Goal: Task Accomplishment & Management: Manage account settings

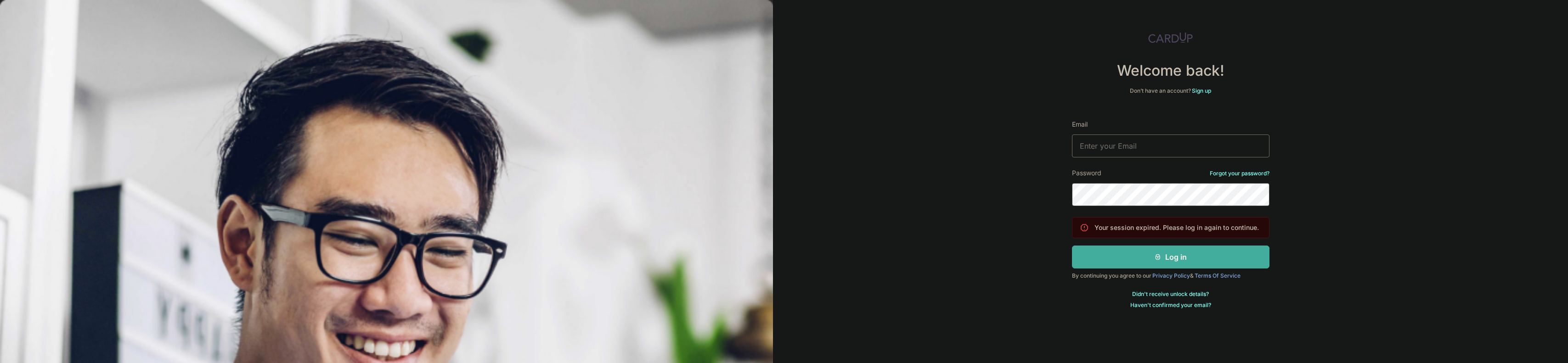
type input "[EMAIL_ADDRESS][DOMAIN_NAME]"
click at [1172, 257] on button "Log in" at bounding box center [1171, 257] width 197 height 23
